Goal: Task Accomplishment & Management: Complete application form

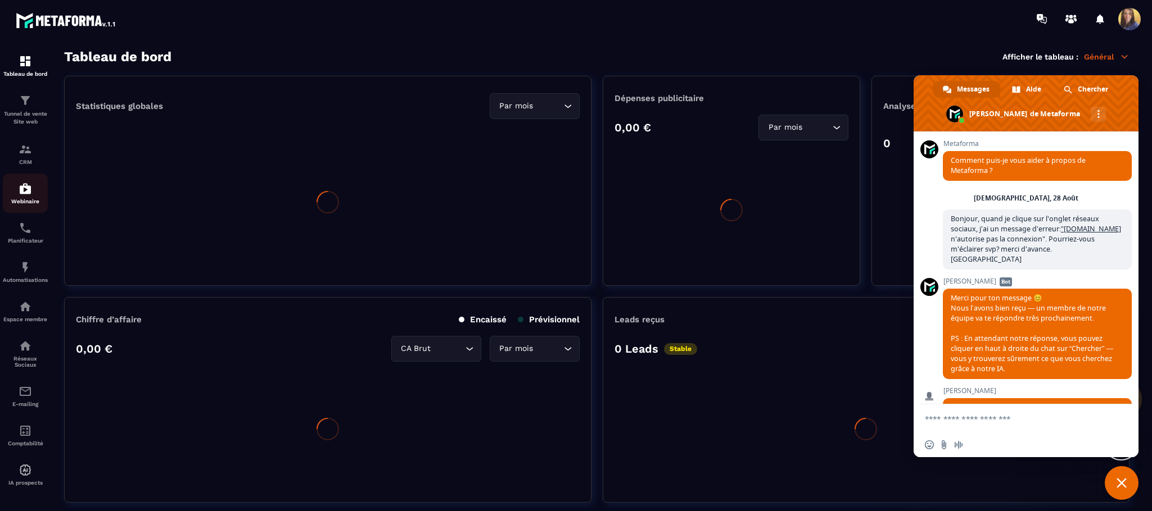
click at [27, 162] on p "CRM" at bounding box center [25, 162] width 45 height 6
click at [19, 159] on p "CRM" at bounding box center [25, 162] width 45 height 6
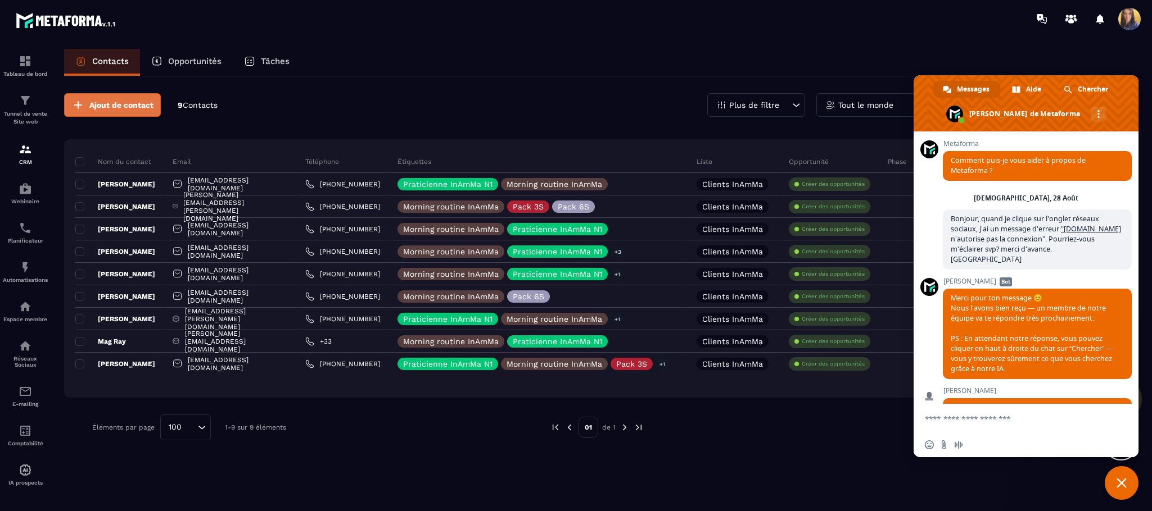
click at [105, 98] on button "Ajout de contact" at bounding box center [112, 105] width 97 height 24
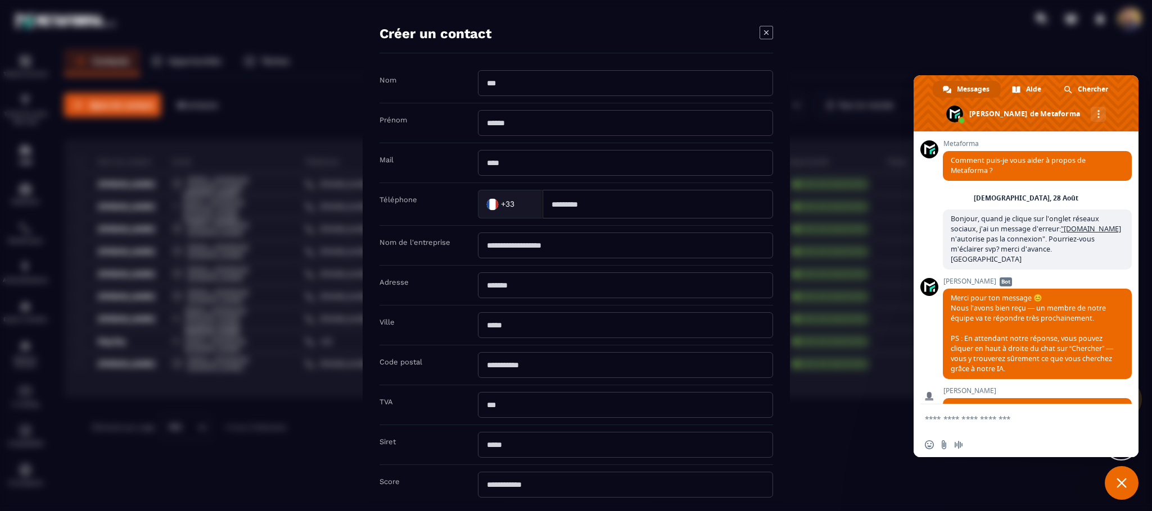
click at [531, 79] on input "Modal window" at bounding box center [625, 83] width 295 height 26
type input "***"
click at [515, 117] on input "Modal window" at bounding box center [625, 123] width 295 height 26
type input "***"
click at [513, 166] on input "Modal window" at bounding box center [625, 163] width 295 height 26
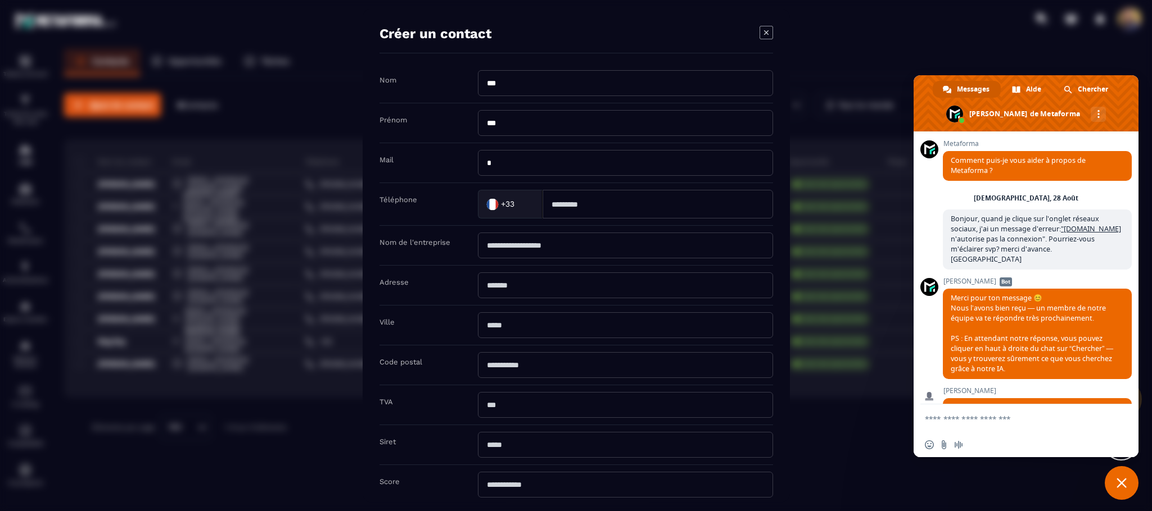
type input "**********"
click at [590, 214] on input "Modal window" at bounding box center [657, 204] width 230 height 29
type input "*********"
click at [584, 261] on div "Nom de l'entreprise" at bounding box center [575, 246] width 393 height 40
click at [616, 164] on input "**********" at bounding box center [625, 163] width 295 height 26
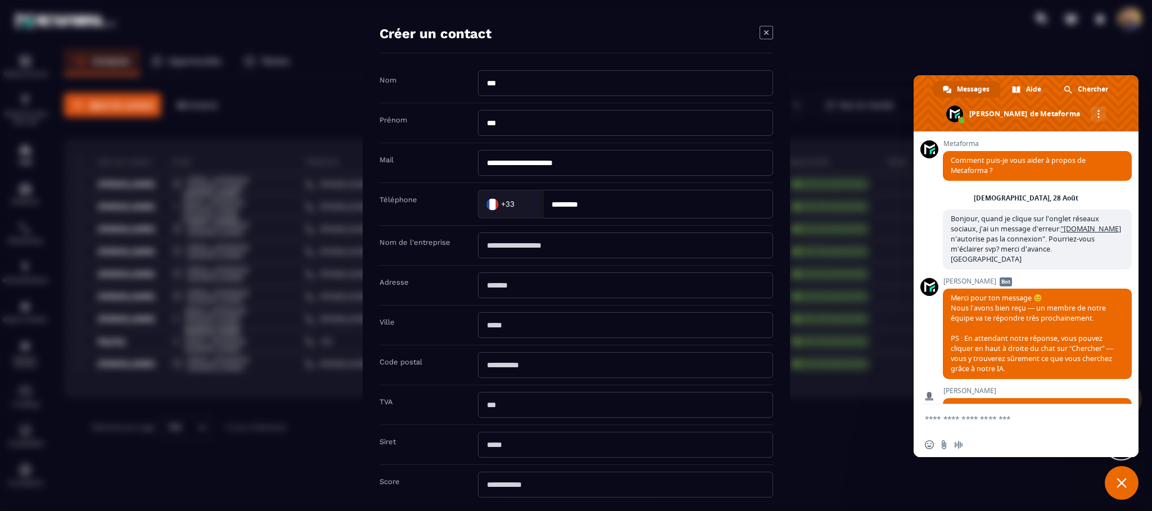
click at [592, 270] on div "Adresse" at bounding box center [575, 286] width 393 height 40
click at [595, 239] on input "Modal window" at bounding box center [625, 246] width 295 height 26
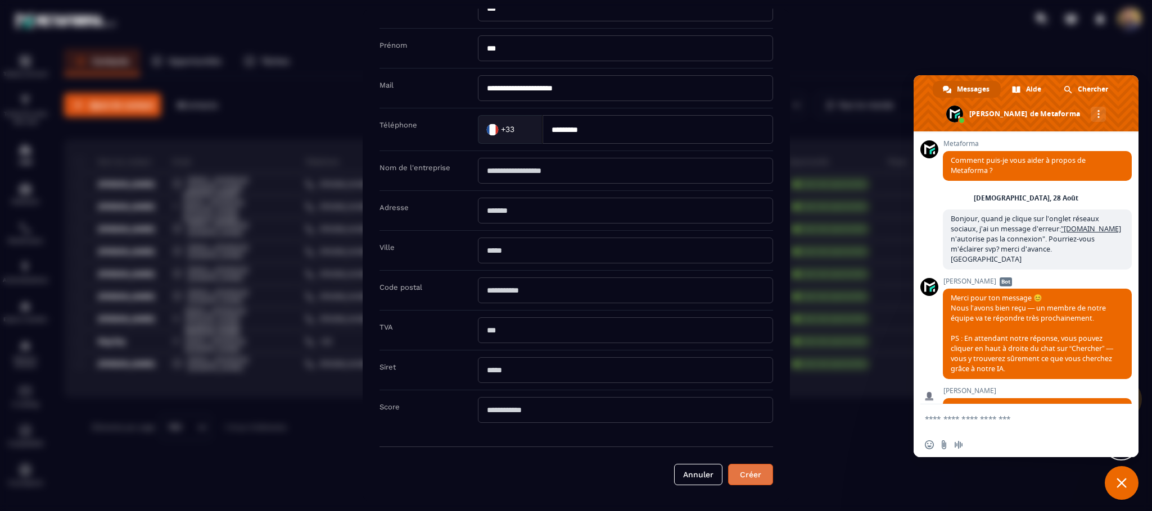
click at [757, 476] on button "Créer" at bounding box center [750, 475] width 45 height 21
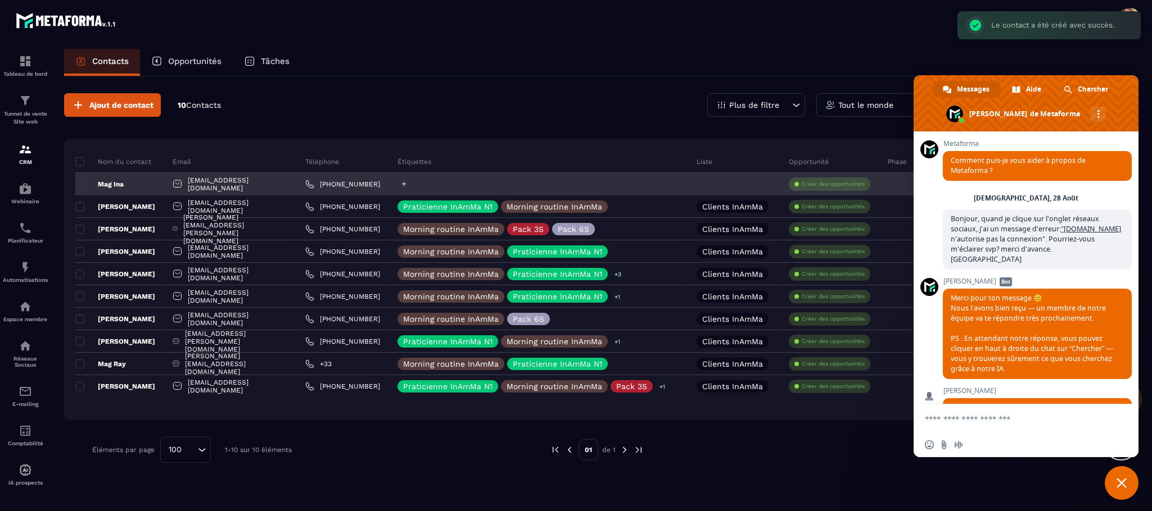
click at [430, 179] on div at bounding box center [538, 184] width 299 height 22
click at [407, 184] on icon at bounding box center [403, 183] width 7 height 7
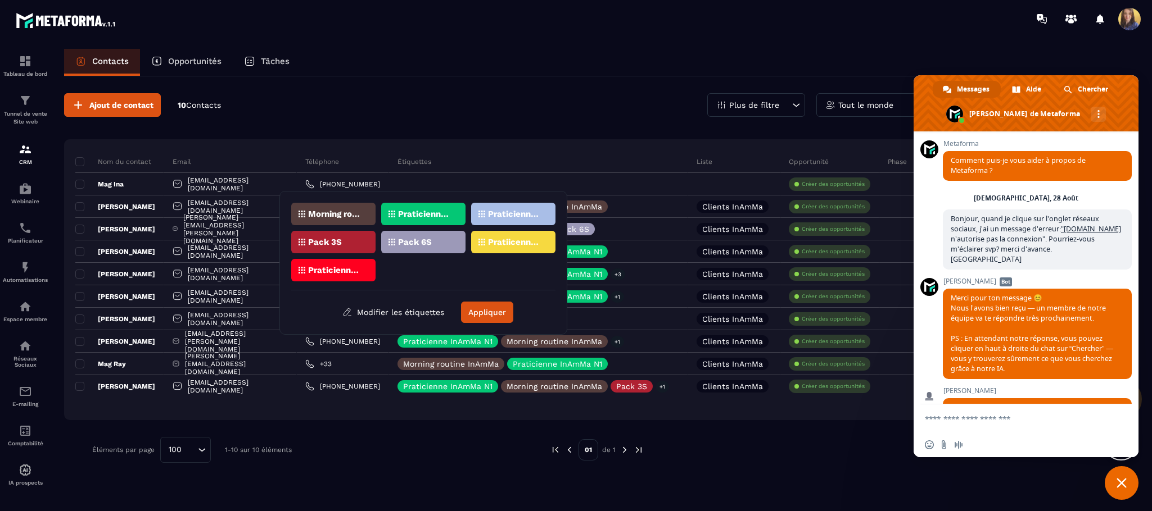
click at [346, 215] on p "Morning routine InAmMa" at bounding box center [335, 214] width 55 height 8
click at [415, 211] on p "Praticienne InAmMa N1" at bounding box center [425, 214] width 55 height 8
click at [486, 311] on button "Appliquer" at bounding box center [487, 312] width 52 height 21
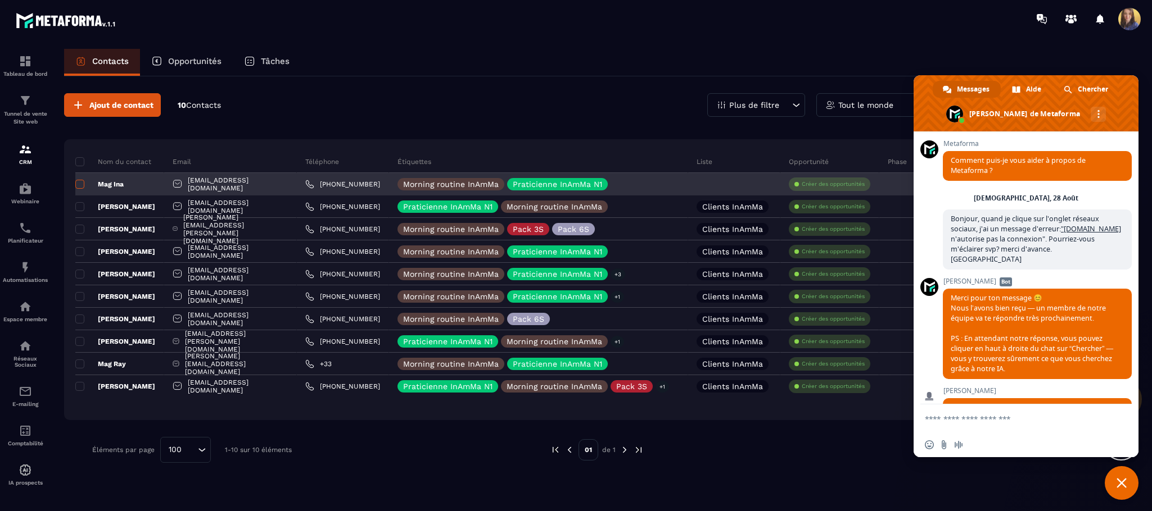
click at [83, 182] on span at bounding box center [79, 184] width 9 height 9
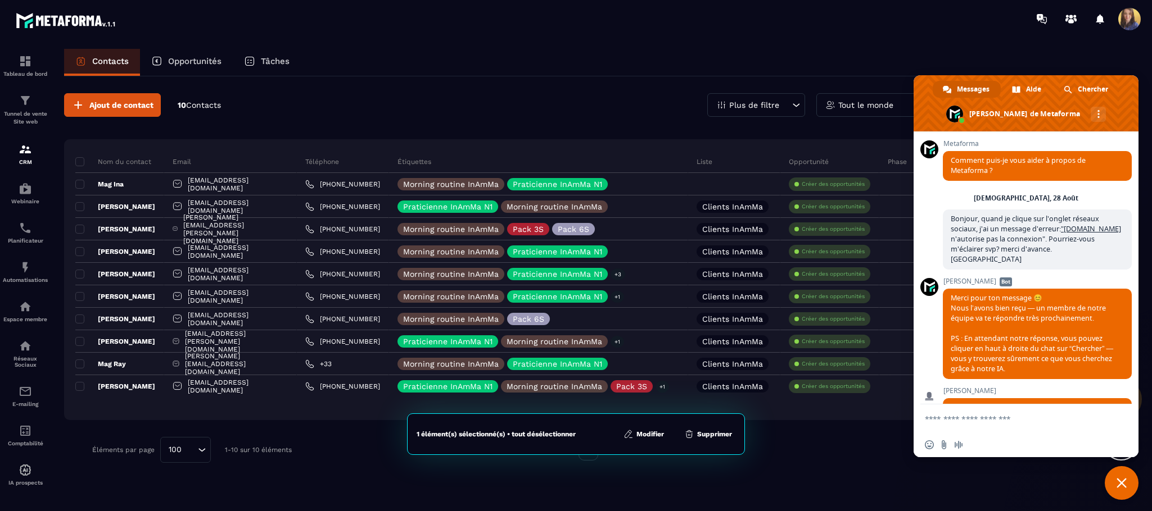
click at [655, 433] on button "Modifier" at bounding box center [643, 434] width 47 height 11
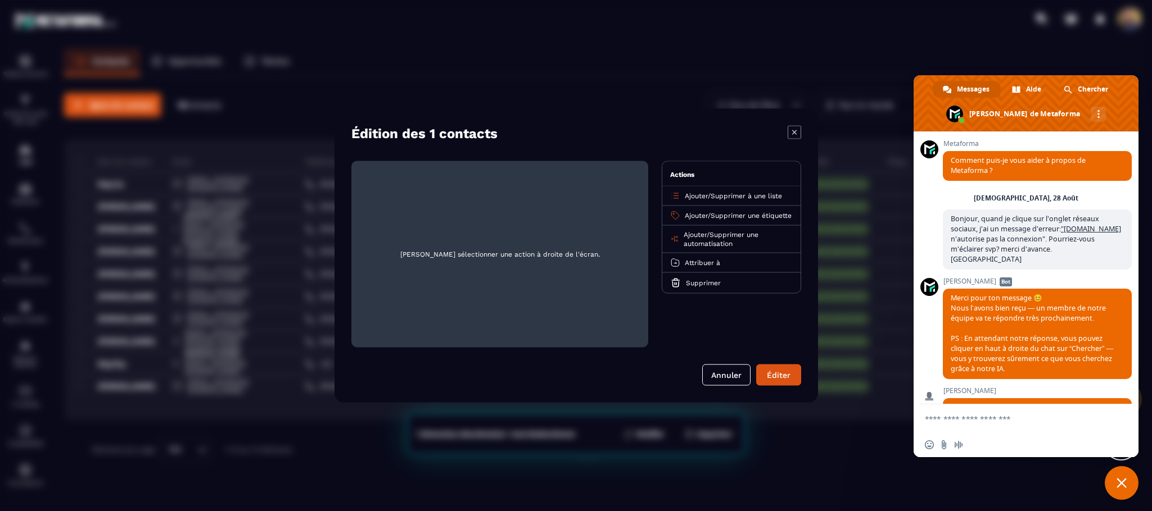
click at [688, 191] on div "Ajouter / Supprimer à une liste" at bounding box center [731, 197] width 138 height 20
click at [688, 198] on span "Ajouter" at bounding box center [696, 196] width 23 height 8
click at [691, 242] on p "Clients InAmMa" at bounding box center [731, 239] width 99 height 11
click at [774, 377] on button "Éditer" at bounding box center [778, 375] width 45 height 21
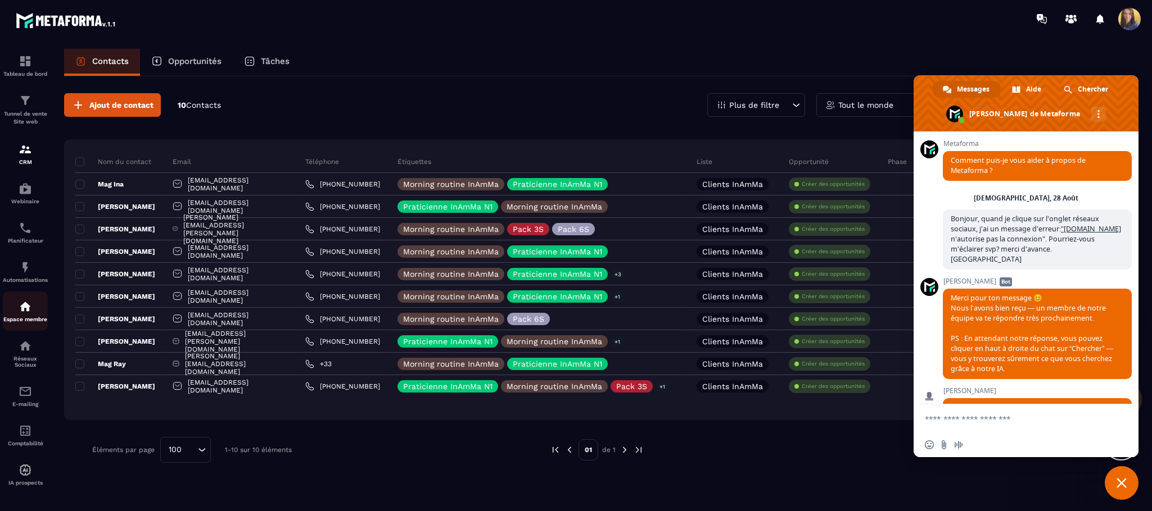
click at [29, 304] on img at bounding box center [25, 306] width 13 height 13
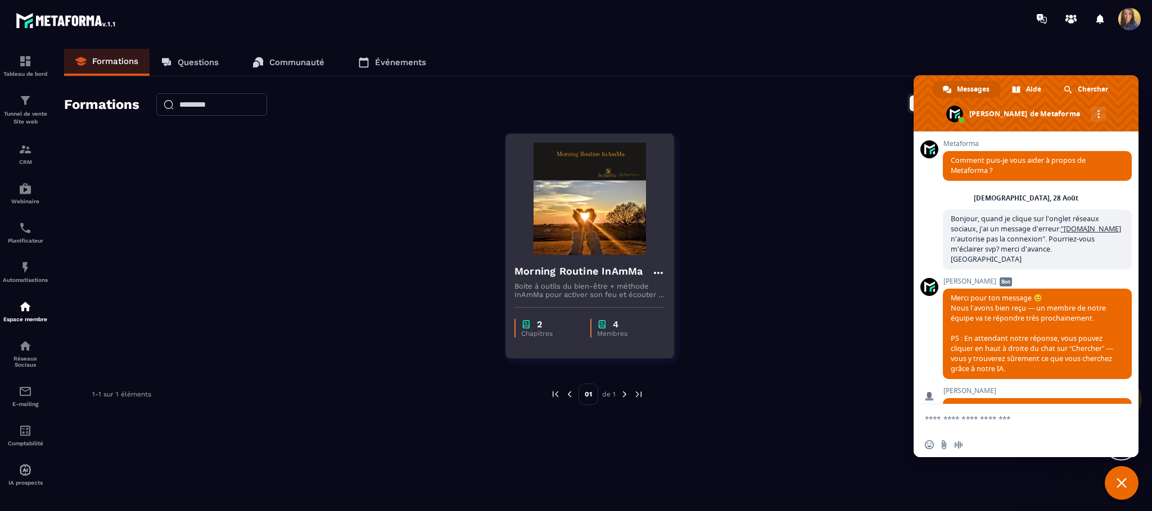
click at [615, 280] on div "Morning Routine InAmMa" at bounding box center [589, 273] width 151 height 19
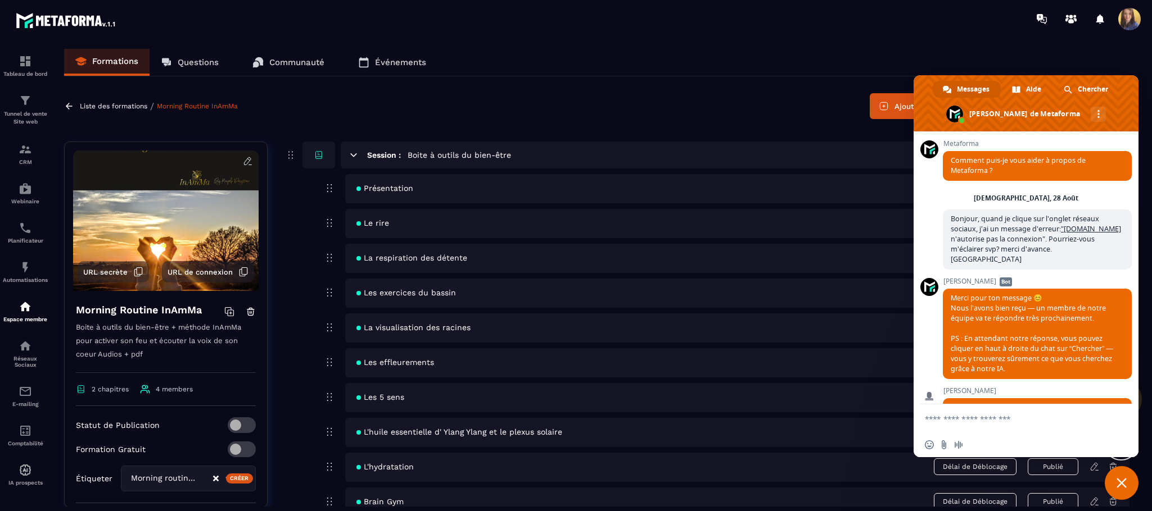
click at [110, 273] on span "URL secrète" at bounding box center [105, 272] width 44 height 8
click at [1106, 56] on div "Formations Questions Communauté Événements" at bounding box center [596, 63] width 1065 height 28
click at [1131, 14] on span at bounding box center [1129, 19] width 22 height 22
click at [1121, 474] on span "Fermer le chat" at bounding box center [1121, 483] width 34 height 34
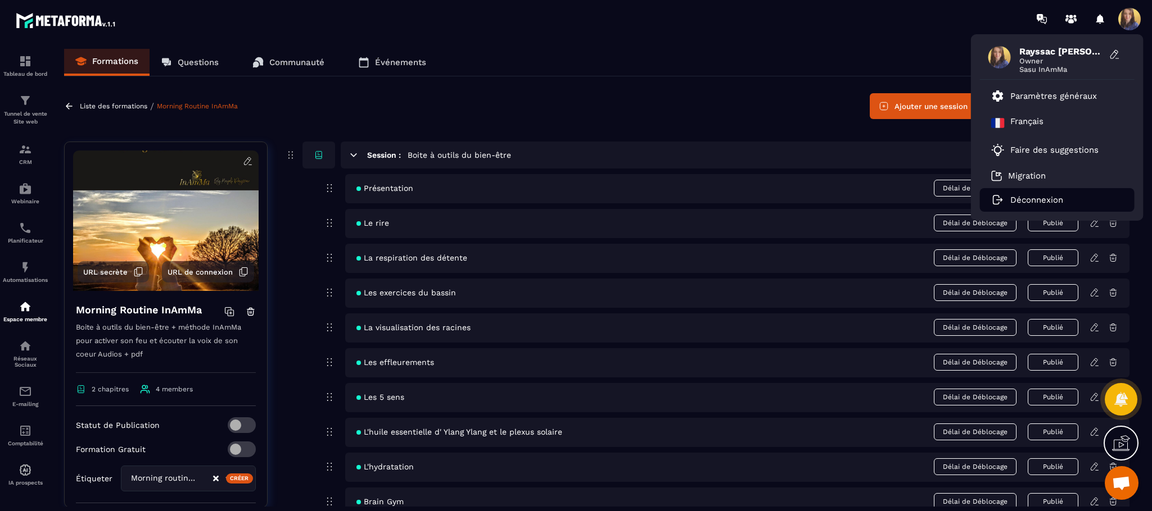
click at [1038, 198] on p "Déconnexion" at bounding box center [1036, 200] width 53 height 10
